Goal: Task Accomplishment & Management: Manage account settings

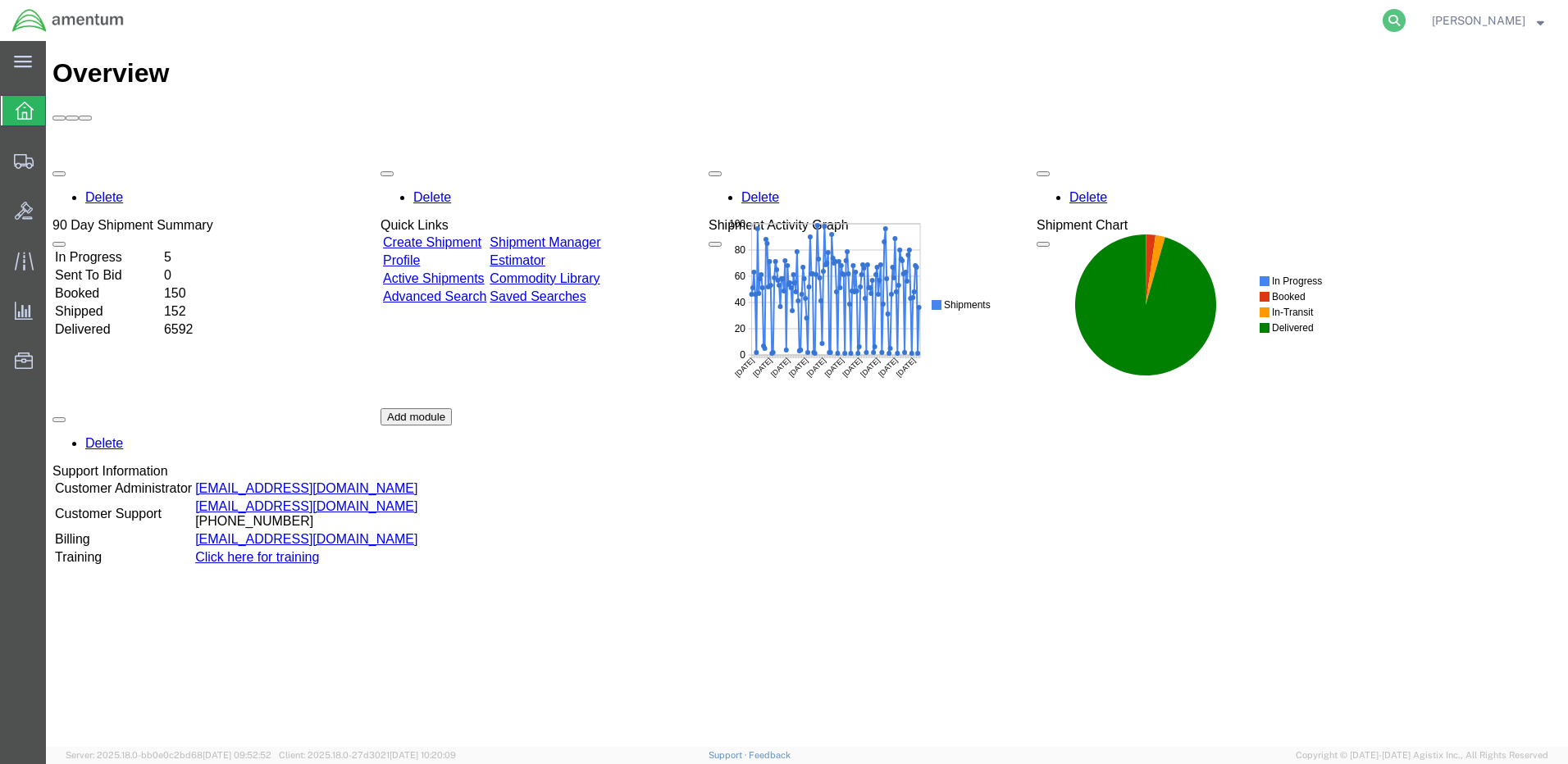
click at [1405, 15] on icon at bounding box center [1395, 20] width 23 height 23
paste input "DCO-25252-167926"
type input "DCO-25252-167926"
click at [1405, 21] on icon at bounding box center [1395, 20] width 23 height 23
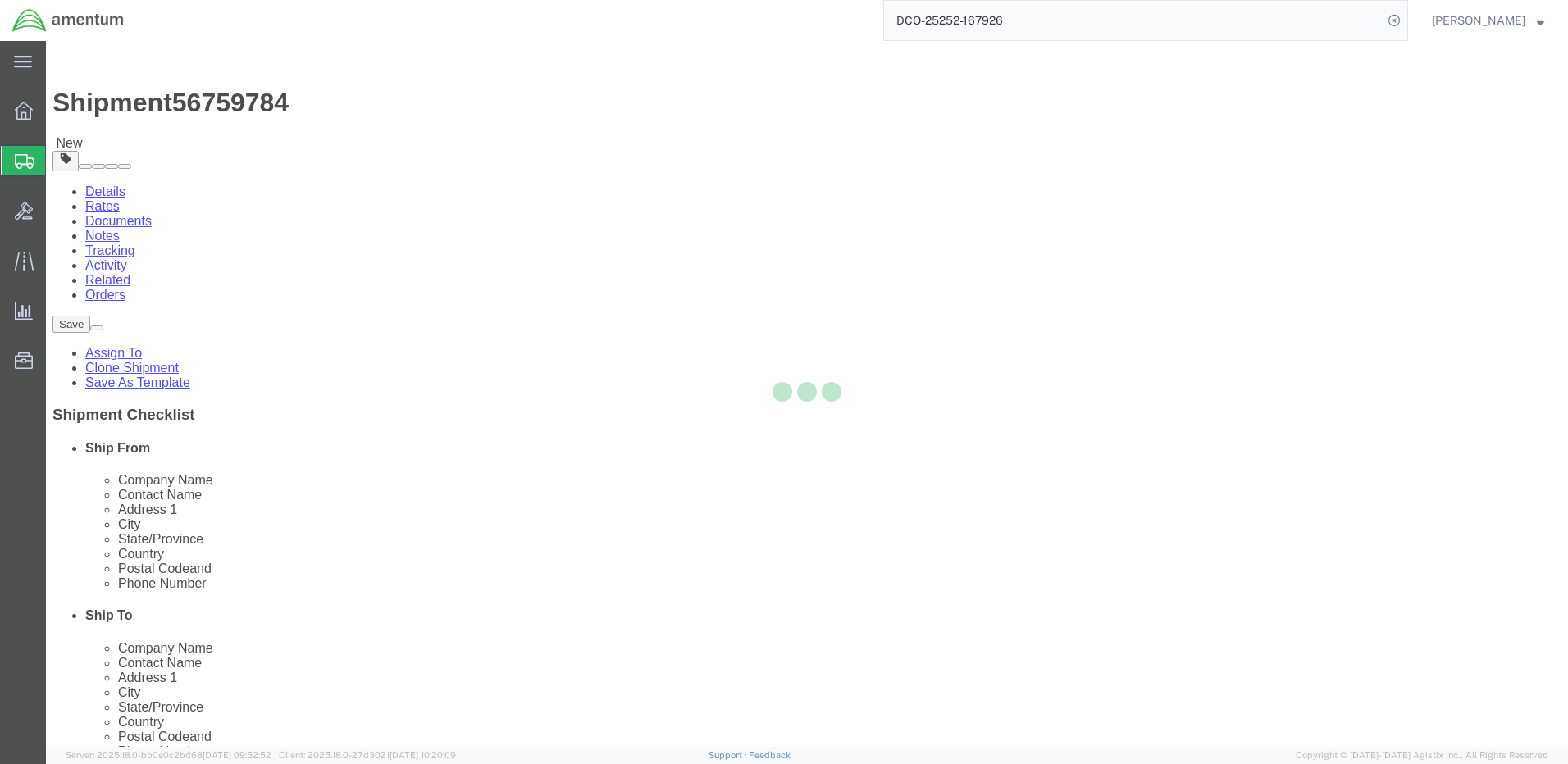
select select "42684"
select select
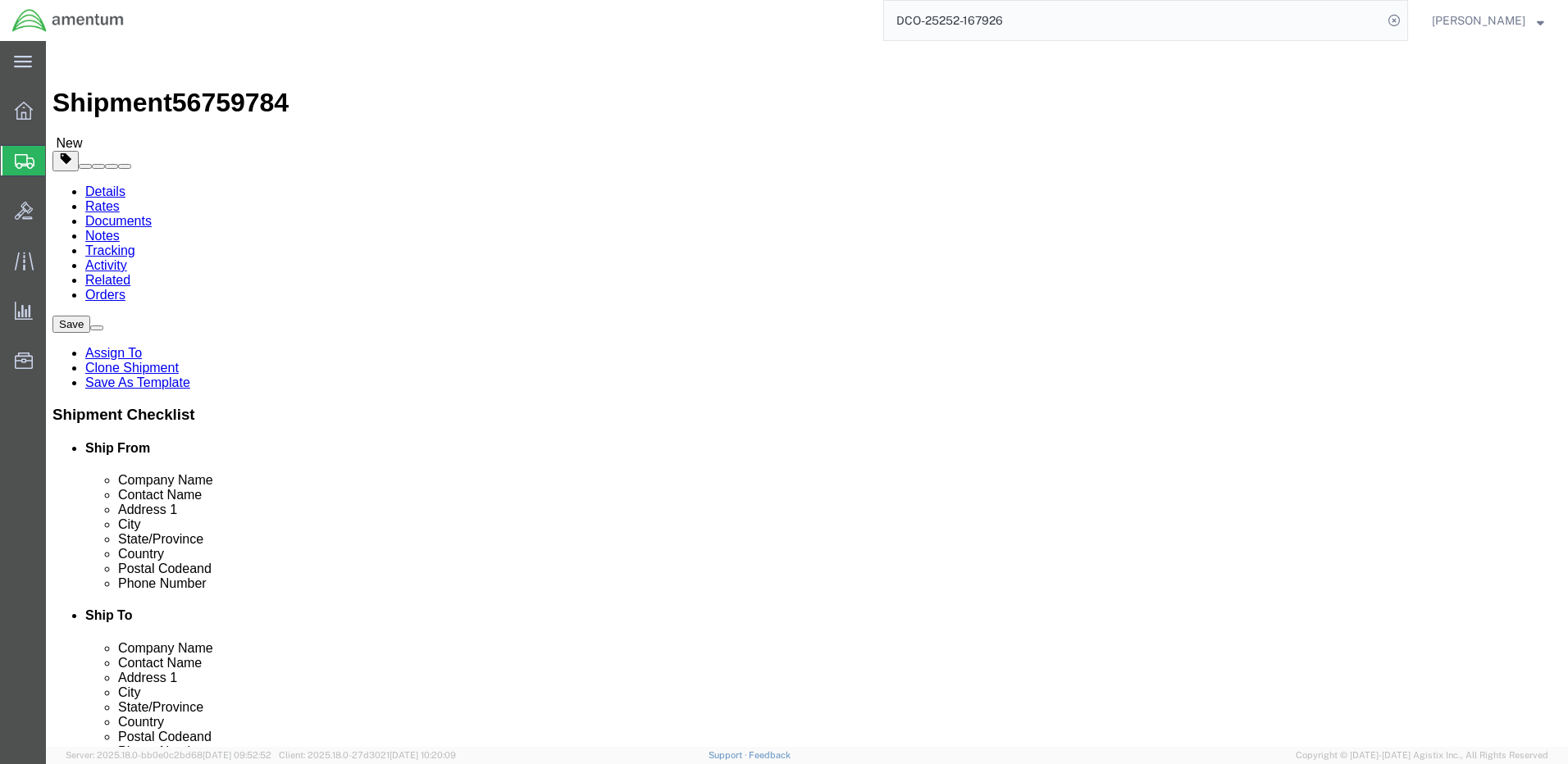
click input "404.767.5800"
click input "404-767.5800"
type input "[PHONE_NUMBER]"
click button "Rate Shipment"
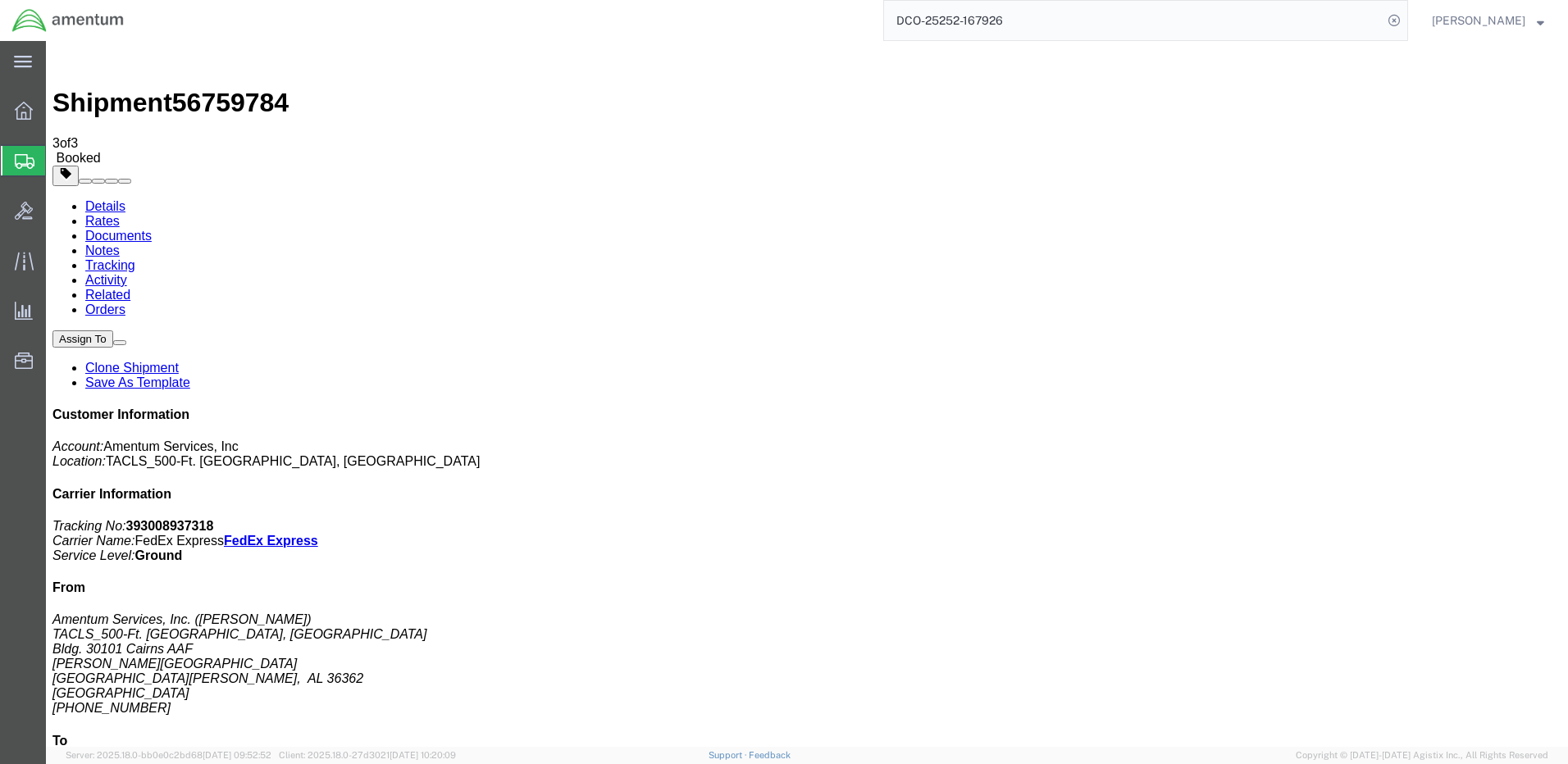
click at [105, 200] on link "Details" at bounding box center [105, 206] width 40 height 14
click link "Schedule pickup request"
click at [1537, 23] on strong "button" at bounding box center [1541, 20] width 8 height 6
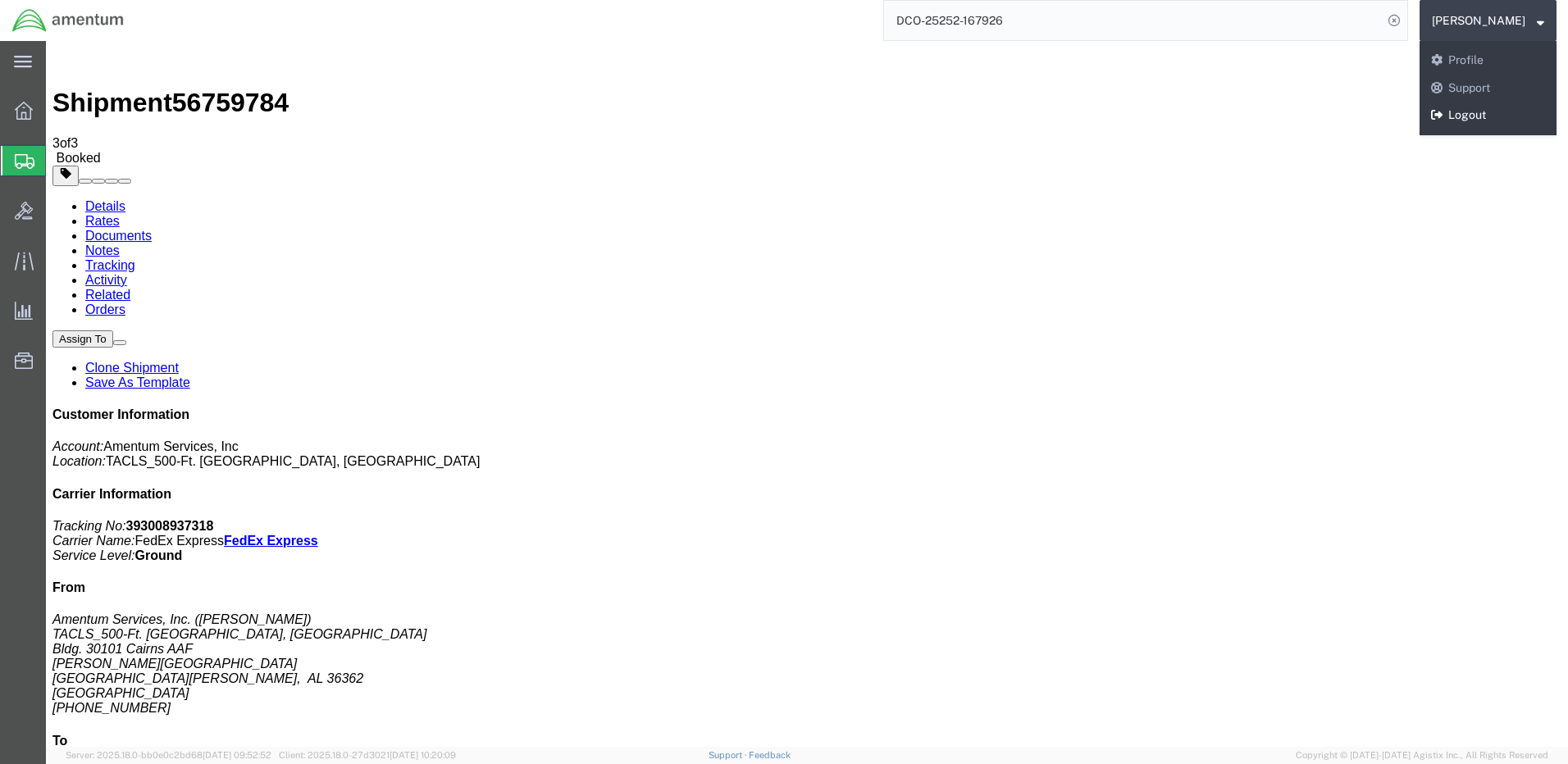
click at [1505, 112] on link "Logout" at bounding box center [1488, 115] width 137 height 28
